Goal: Information Seeking & Learning: Find specific fact

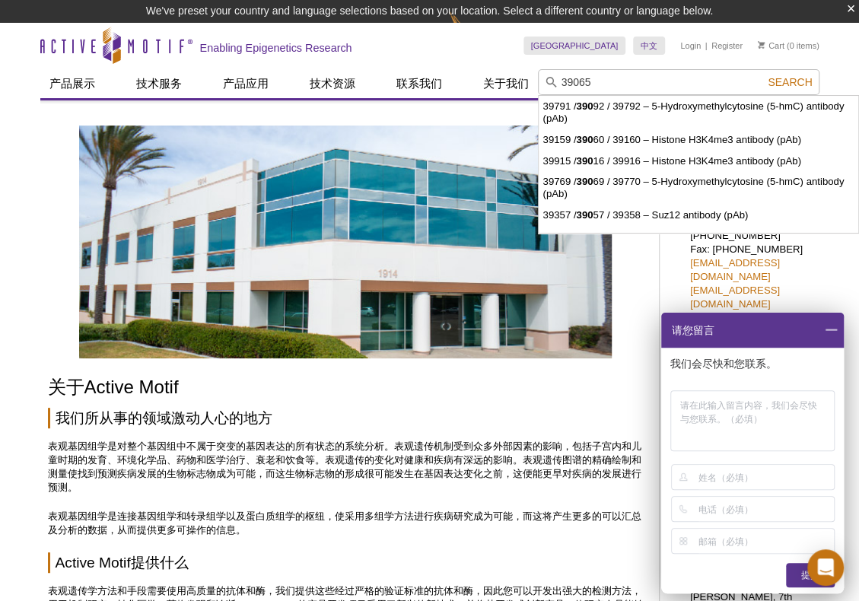
click at [764, 75] on button "Search" at bounding box center [790, 82] width 53 height 14
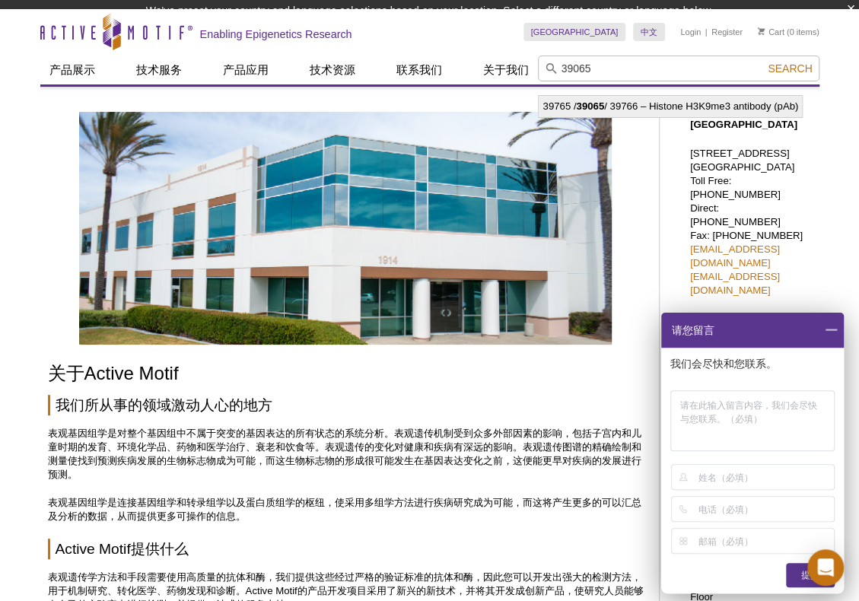
click at [652, 106] on li "39765 / 39065 / 39766 – Histone H3K9me3 antibody (pAb)" at bounding box center [670, 106] width 263 height 21
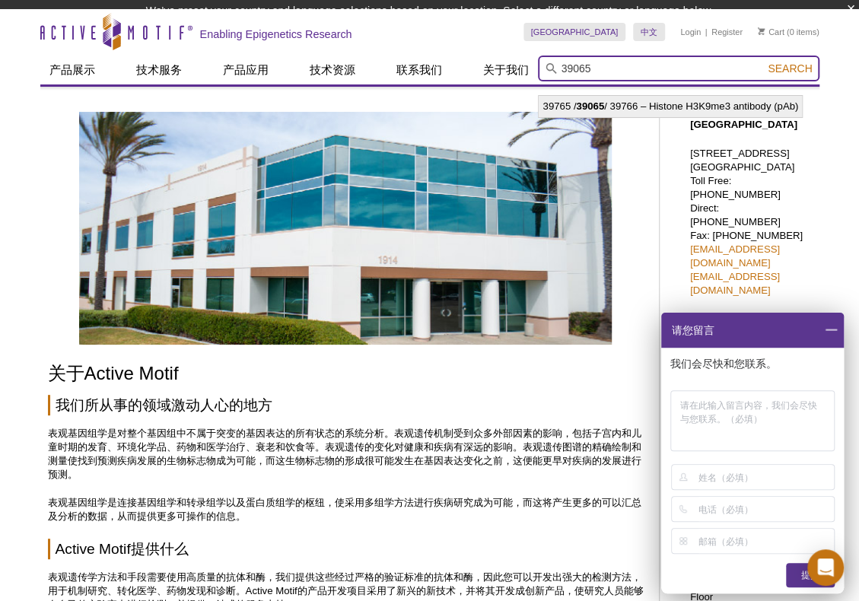
type input "39765 / 39065 / 39766 – Histone H3K9me3 antibody (pAb)"
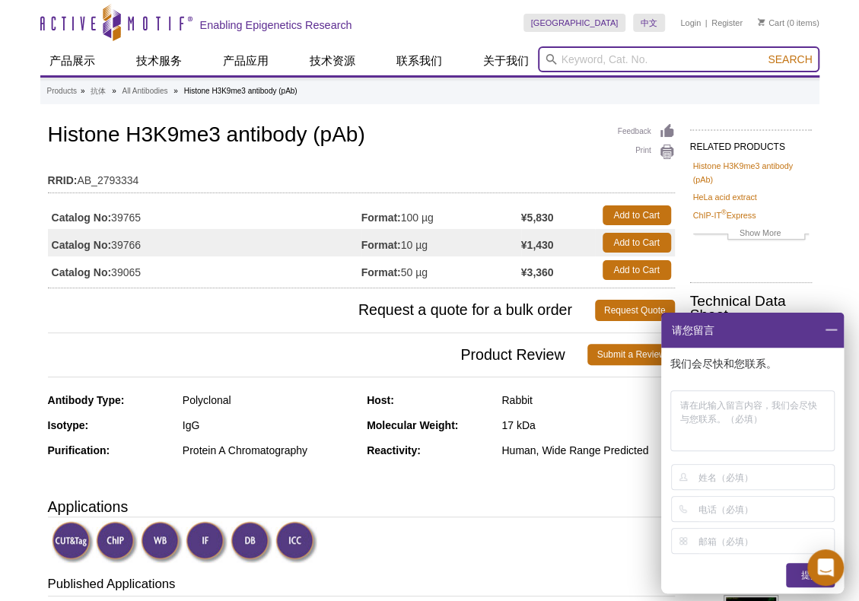
click at [662, 59] on input "search" at bounding box center [679, 59] width 282 height 26
type input "61925"
click at [764, 53] on button "Search" at bounding box center [790, 60] width 53 height 14
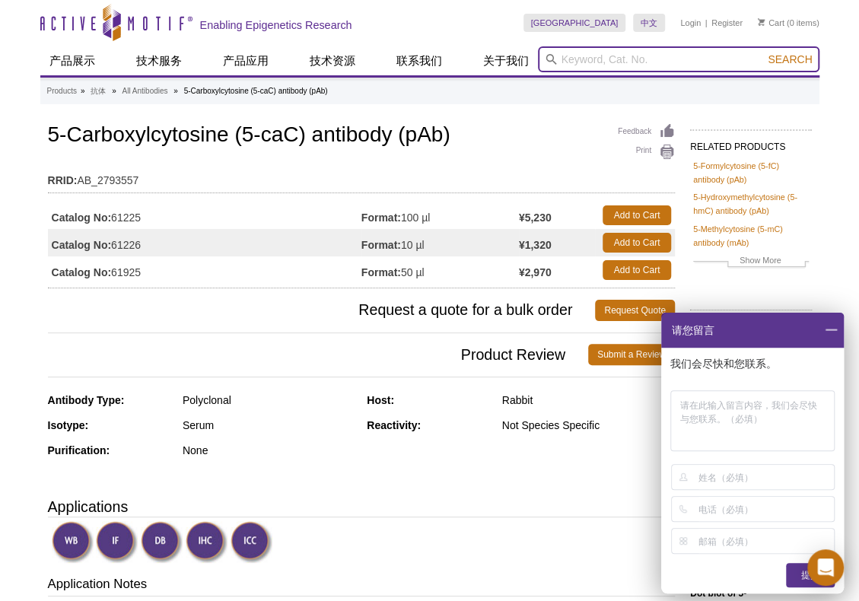
click at [604, 59] on input "search" at bounding box center [679, 59] width 282 height 26
click at [764, 53] on button "Search" at bounding box center [790, 60] width 53 height 14
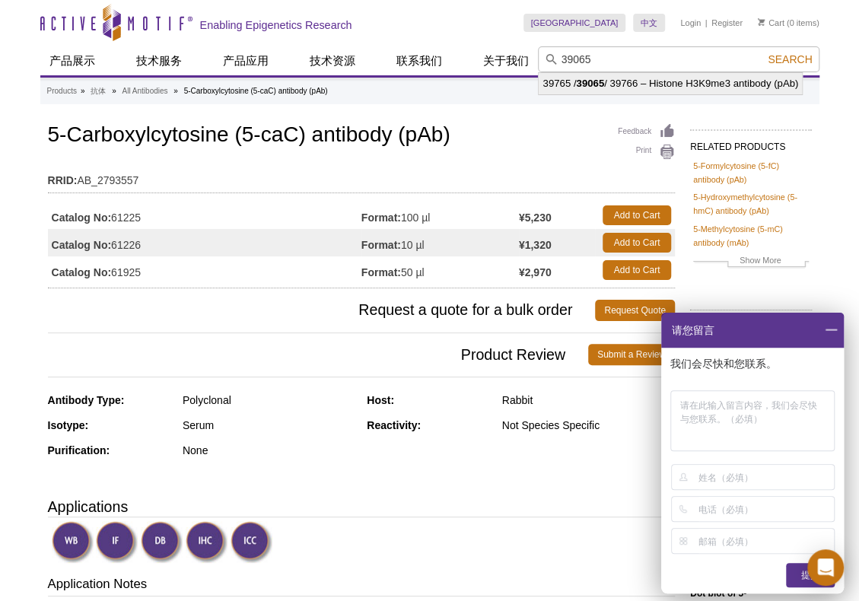
click at [687, 91] on li "39765 / 39065 / 39766 – Histone H3K9me3 antibody (pAb)" at bounding box center [670, 83] width 263 height 21
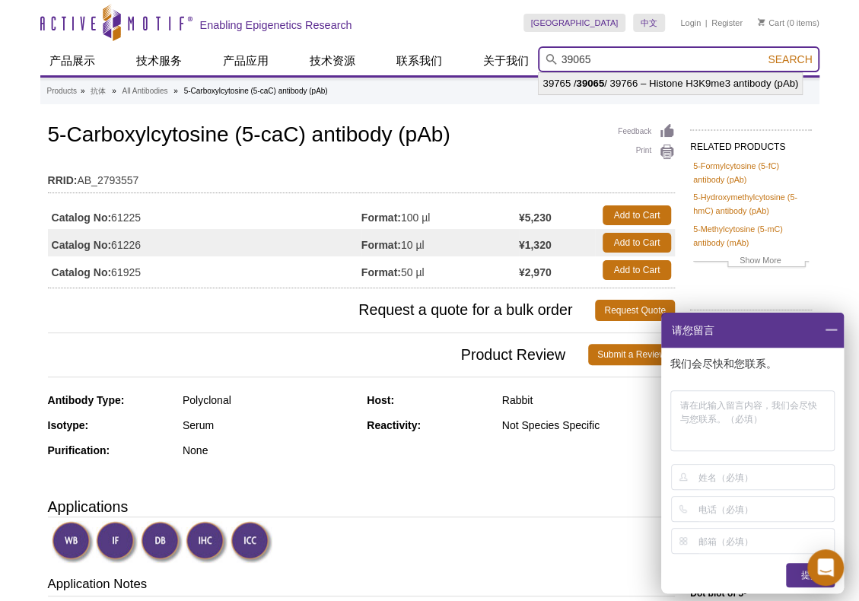
type input "39765 / 39065 / 39766 – Histone H3K9me3 antibody (pAb)"
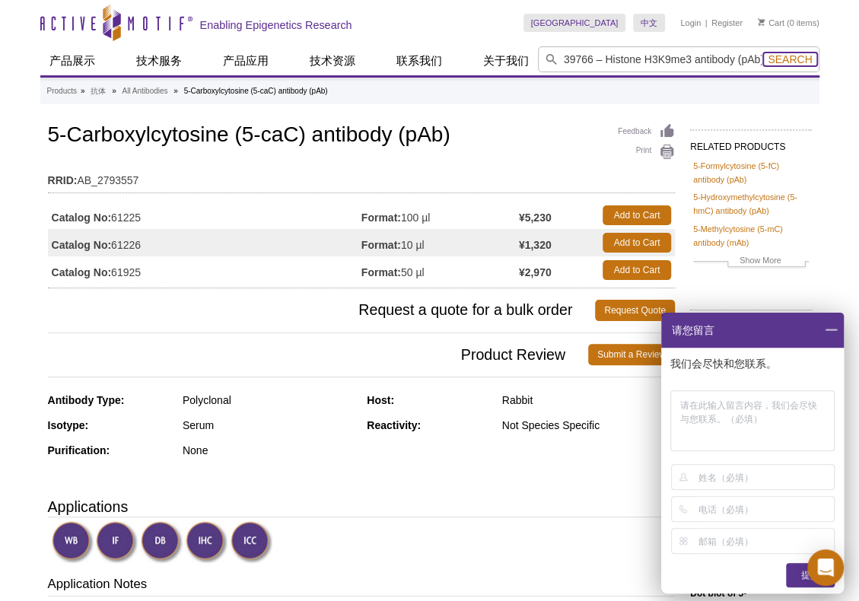
click at [785, 62] on span "Search" at bounding box center [790, 59] width 44 height 12
